Goal: Find specific page/section: Find specific page/section

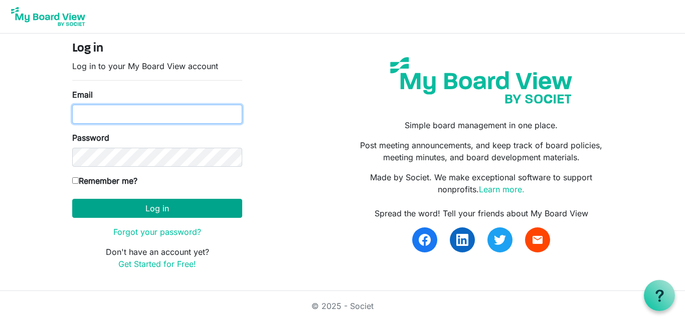
type input "edward.biku@sinu.edu.sb"
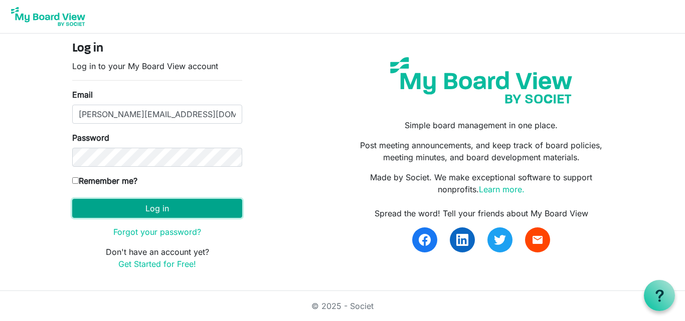
click at [169, 212] on button "Log in" at bounding box center [157, 208] width 170 height 19
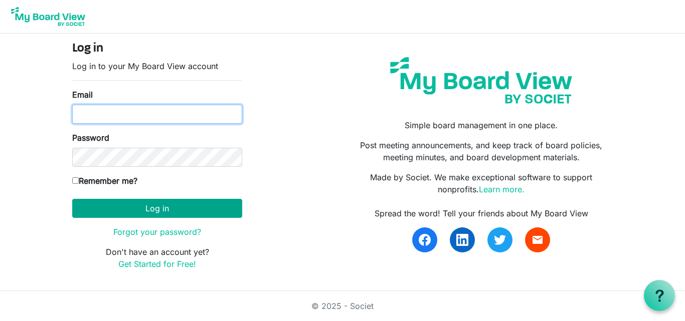
type input "edward.biku@sinu.edu.sb"
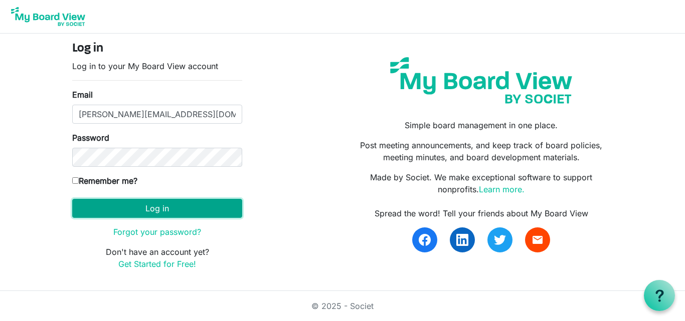
click at [175, 206] on button "Log in" at bounding box center [157, 208] width 170 height 19
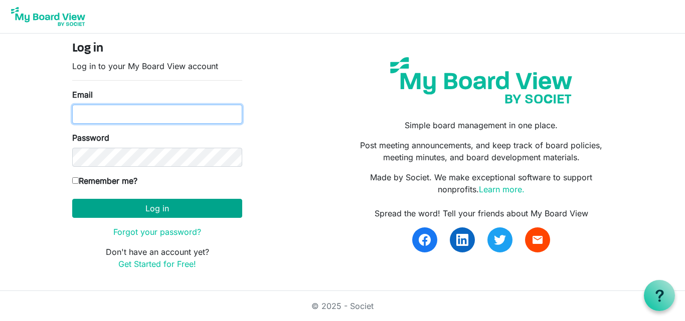
type input "[PERSON_NAME][EMAIL_ADDRESS][DOMAIN_NAME]"
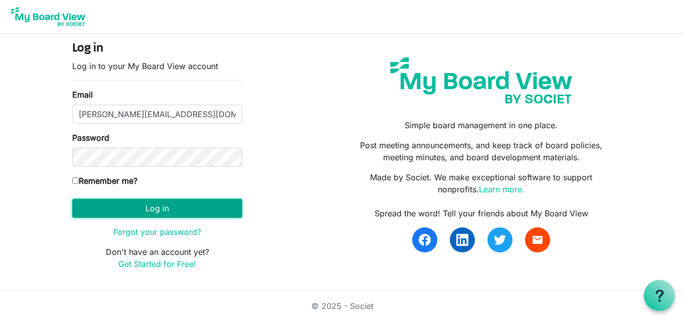
click at [216, 209] on button "Log in" at bounding box center [157, 208] width 170 height 19
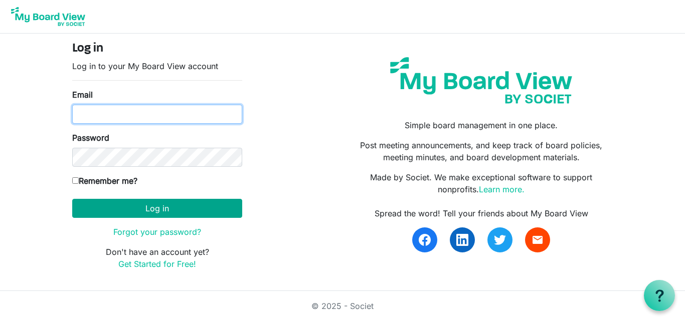
type input "[PERSON_NAME][EMAIL_ADDRESS][DOMAIN_NAME]"
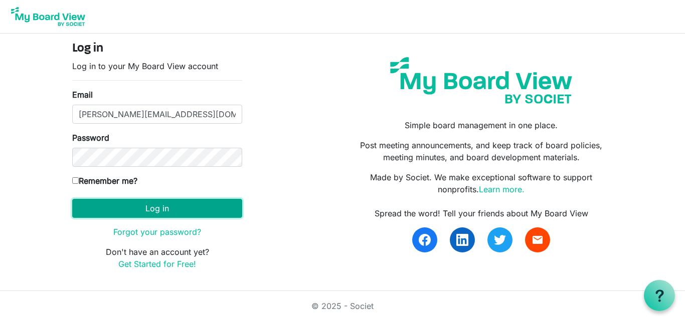
click at [211, 204] on button "Log in" at bounding box center [157, 208] width 170 height 19
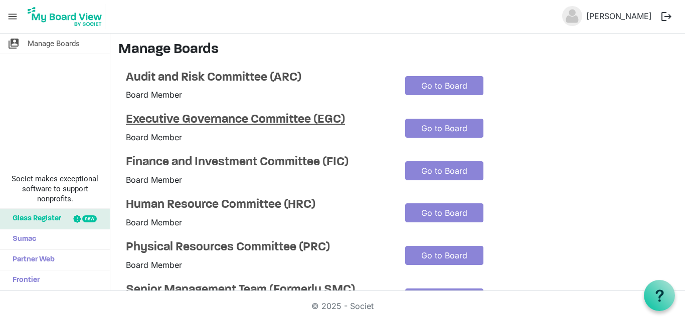
click at [218, 119] on h4 "Executive Governance Committee (EGC)" at bounding box center [258, 120] width 264 height 15
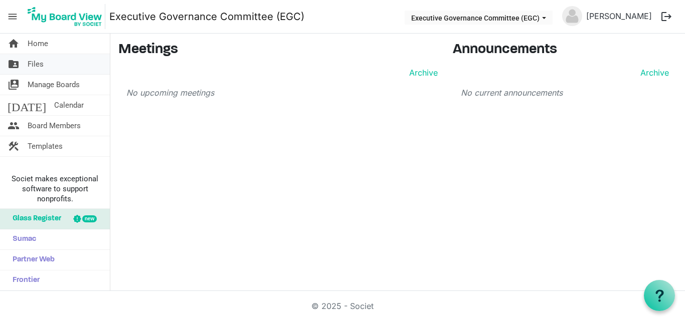
click at [50, 66] on link "folder_shared Files" at bounding box center [55, 64] width 110 height 20
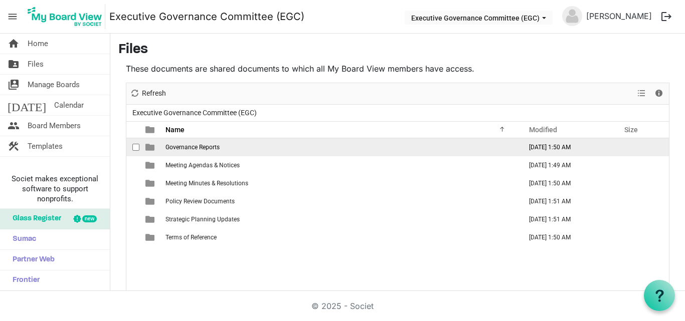
click at [197, 146] on span "Governance Reports" at bounding box center [192, 147] width 54 height 7
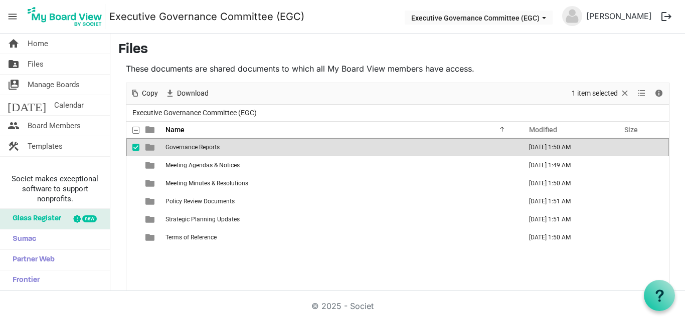
click at [197, 146] on span "Governance Reports" at bounding box center [192, 147] width 54 height 7
